Goal: Task Accomplishment & Management: Manage account settings

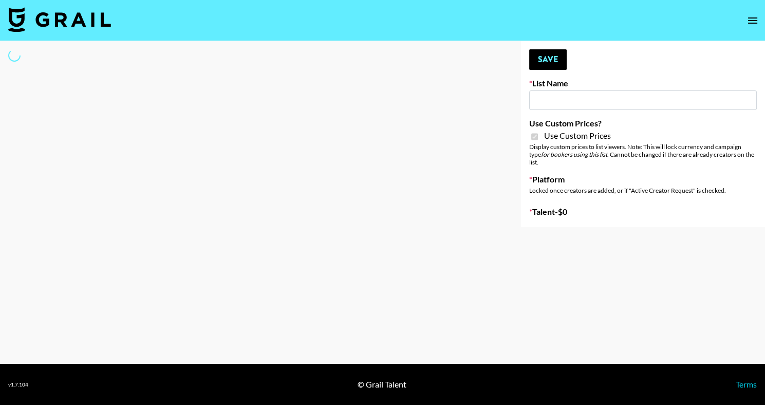
type input "Poizon IG ([DATE])"
checkbox input "true"
select select "Brand"
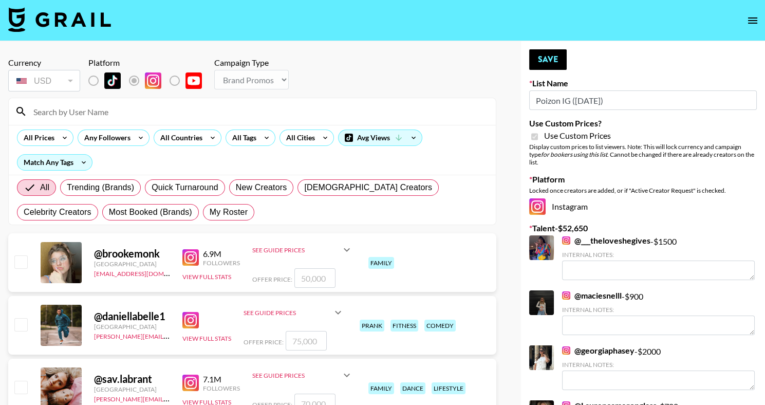
click at [115, 116] on input at bounding box center [258, 111] width 463 height 16
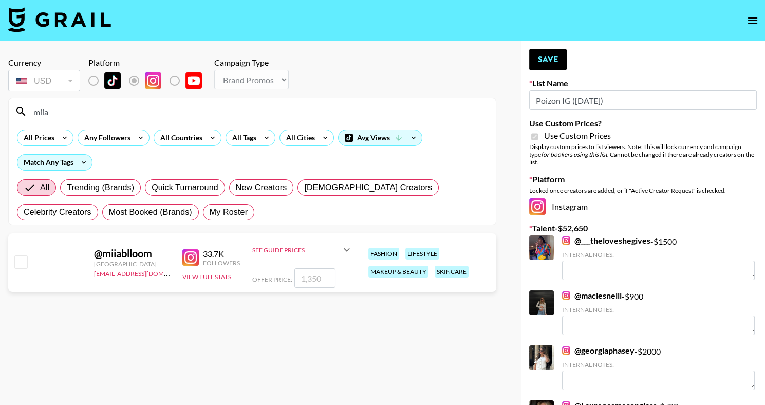
type input "miia"
click at [26, 265] on input "checkbox" at bounding box center [20, 262] width 12 height 12
checkbox input "true"
type input "1350"
click at [555, 59] on button "Save" at bounding box center [549, 59] width 38 height 21
